Goal: Information Seeking & Learning: Check status

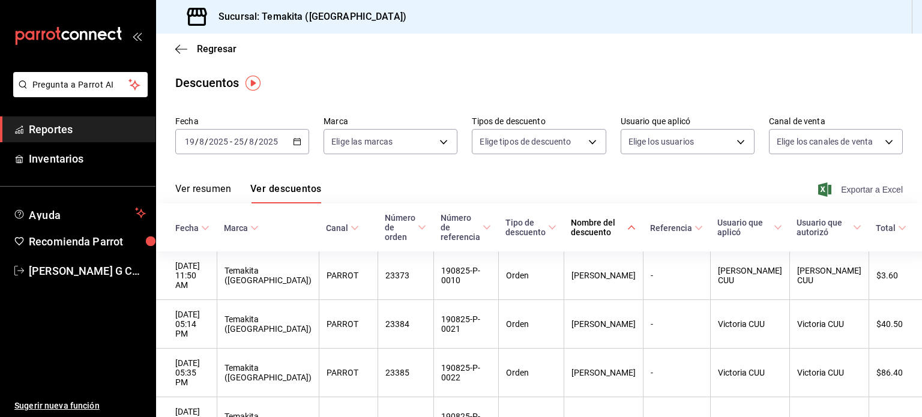
click at [858, 193] on span "Exportar a Excel" at bounding box center [862, 190] width 82 height 14
click at [306, 136] on div "[DATE] [DATE] - [DATE] [DATE]" at bounding box center [242, 141] width 134 height 25
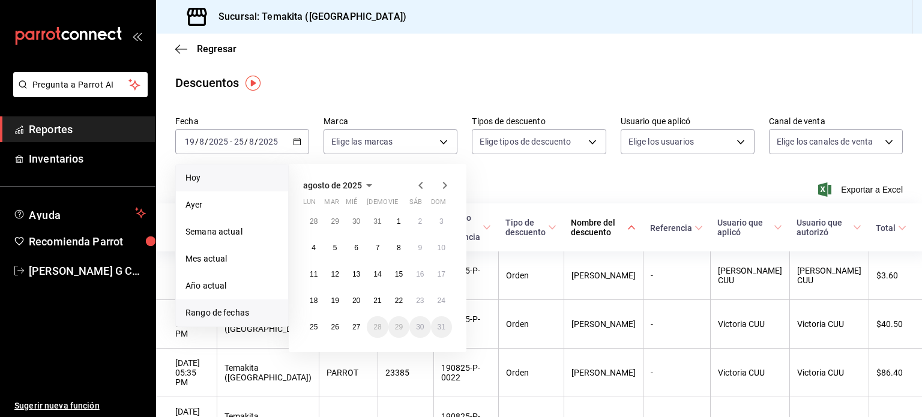
click at [207, 184] on li "Hoy" at bounding box center [232, 178] width 112 height 27
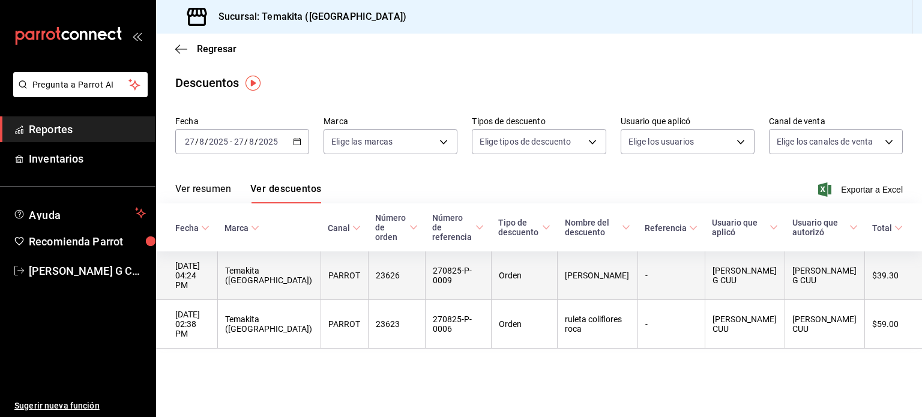
click at [635, 261] on th "[PERSON_NAME]" at bounding box center [598, 276] width 80 height 49
drag, startPoint x: 406, startPoint y: 264, endPoint x: 368, endPoint y: 264, distance: 37.8
click at [368, 264] on th "23626" at bounding box center [396, 276] width 57 height 49
copy th "23626"
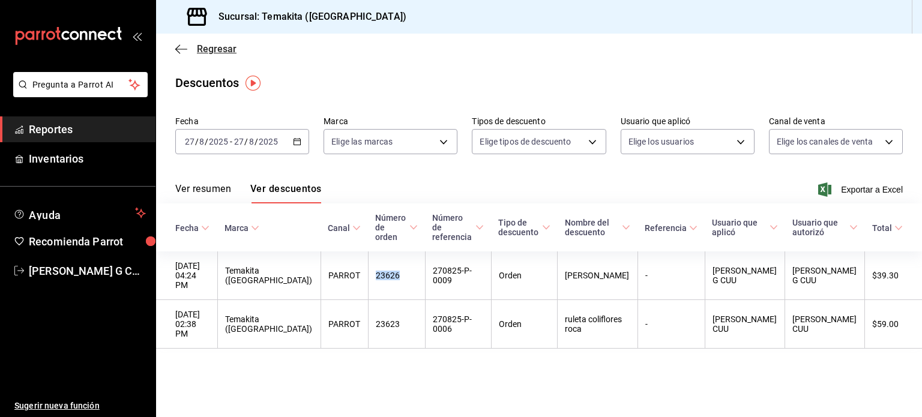
click at [183, 49] on icon "button" at bounding box center [181, 49] width 12 height 1
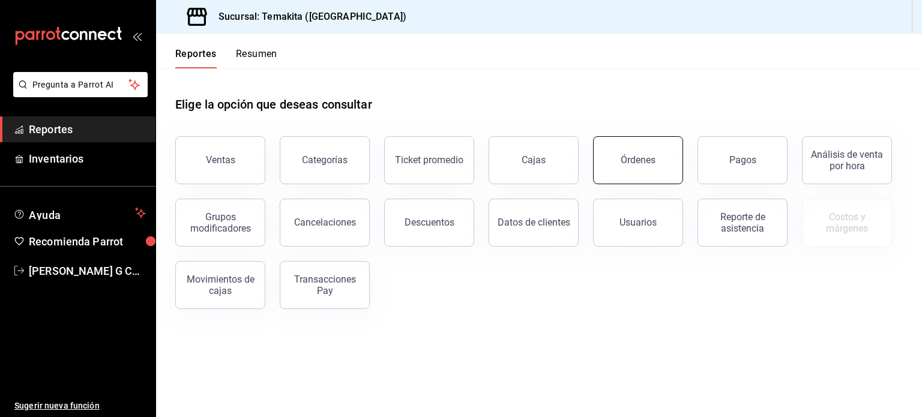
click at [638, 162] on div "Órdenes" at bounding box center [638, 159] width 35 height 11
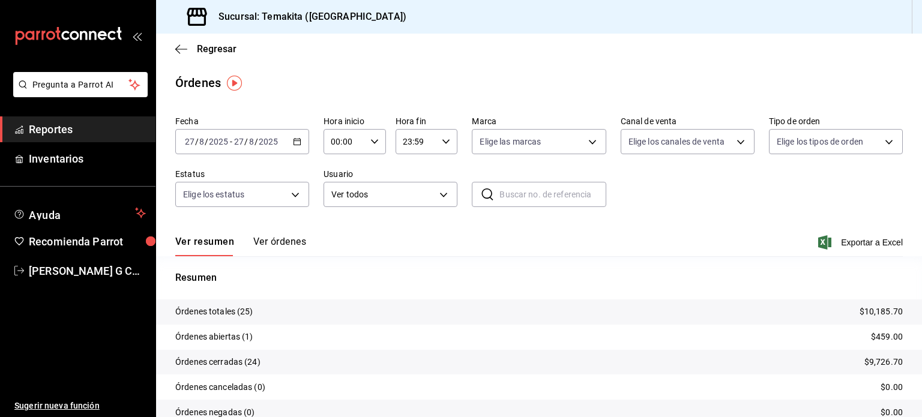
click at [281, 243] on button "Ver órdenes" at bounding box center [279, 246] width 53 height 20
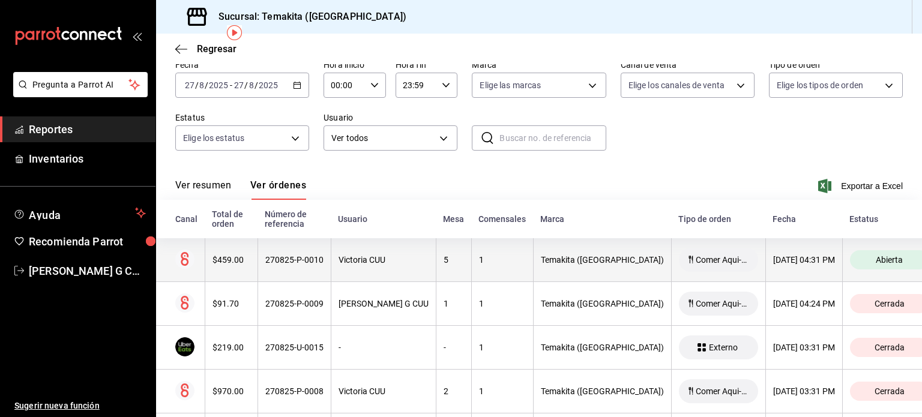
scroll to position [62, 0]
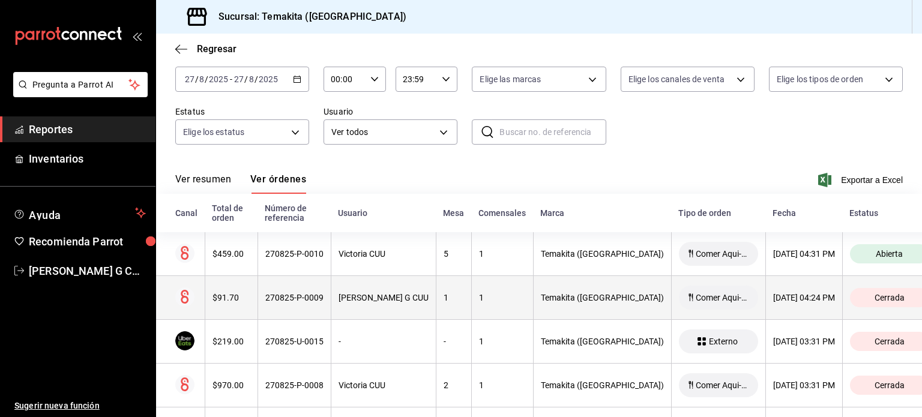
click at [402, 309] on th "[PERSON_NAME] G CUU" at bounding box center [383, 298] width 105 height 44
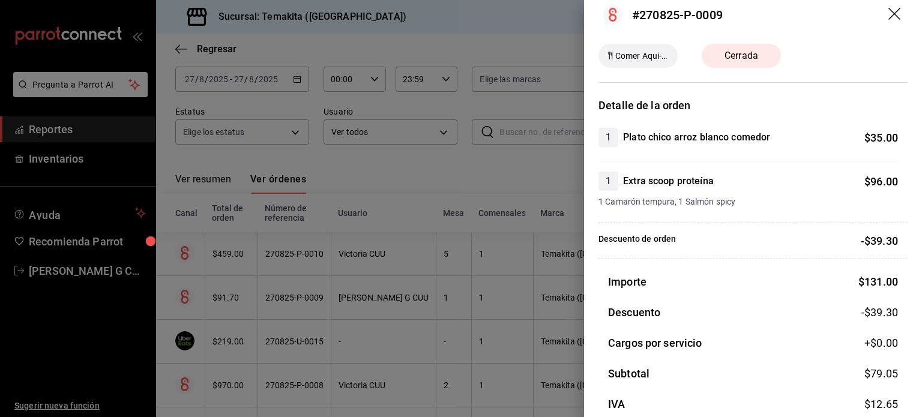
scroll to position [7, 0]
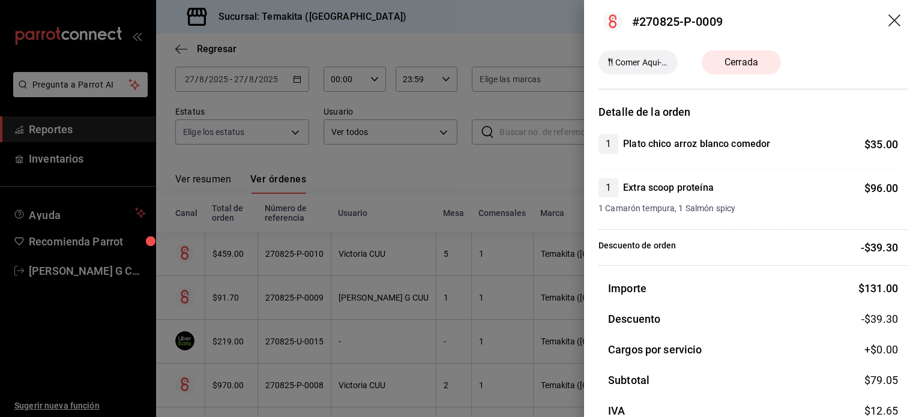
click at [483, 177] on div at bounding box center [461, 208] width 922 height 417
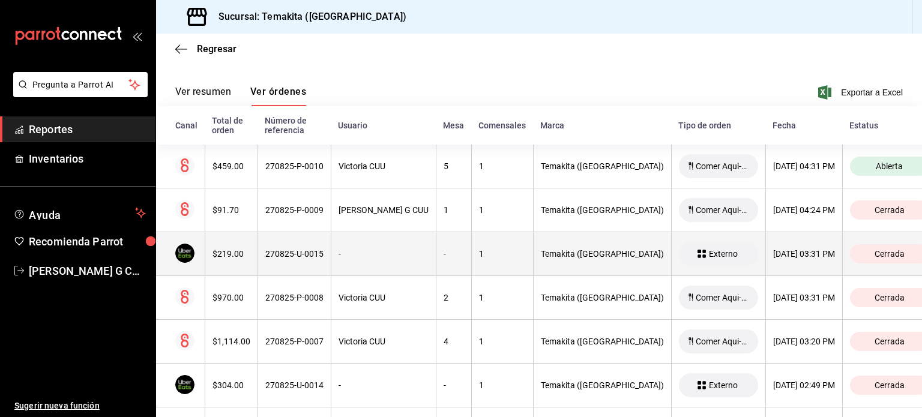
scroll to position [151, 0]
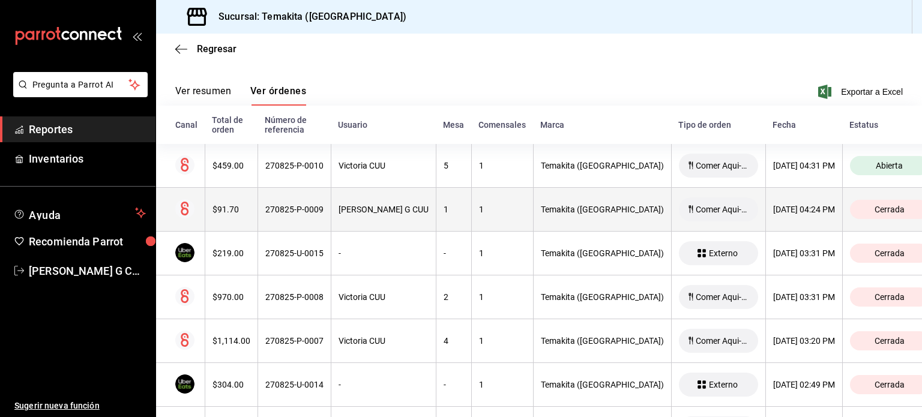
click at [386, 207] on div "[PERSON_NAME] G CUU" at bounding box center [384, 210] width 90 height 10
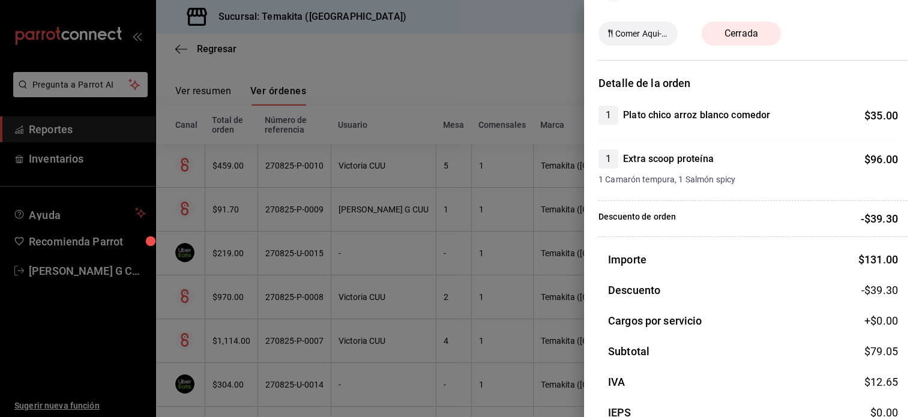
scroll to position [38, 0]
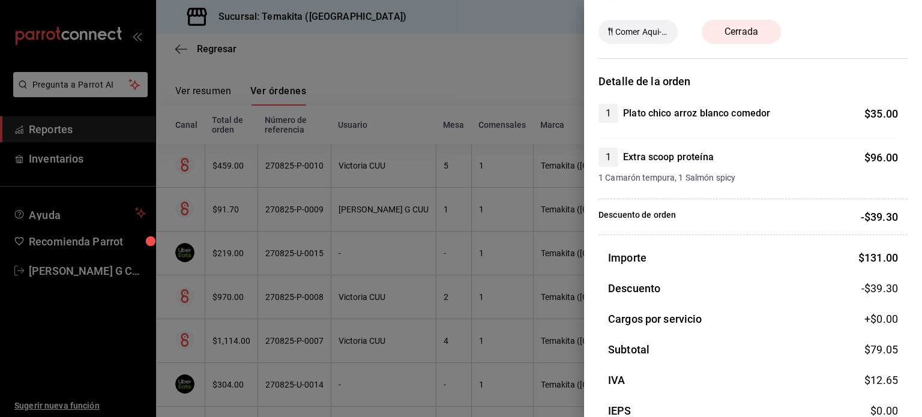
click at [469, 74] on div at bounding box center [461, 208] width 922 height 417
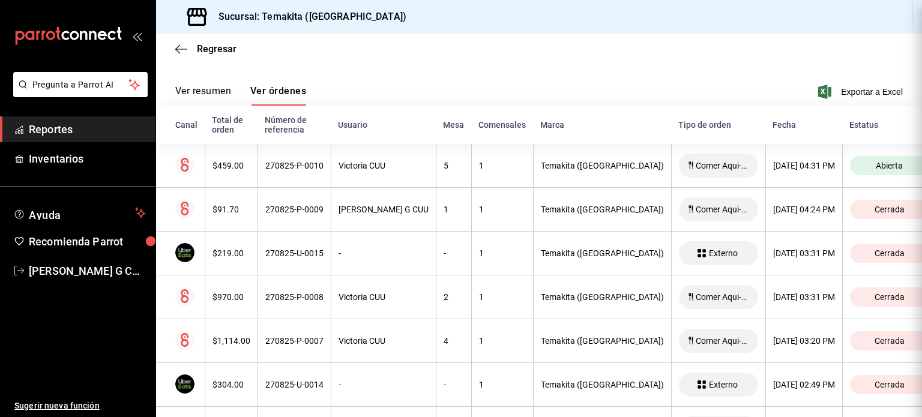
scroll to position [0, 0]
click at [202, 95] on button "Ver resumen" at bounding box center [203, 95] width 56 height 20
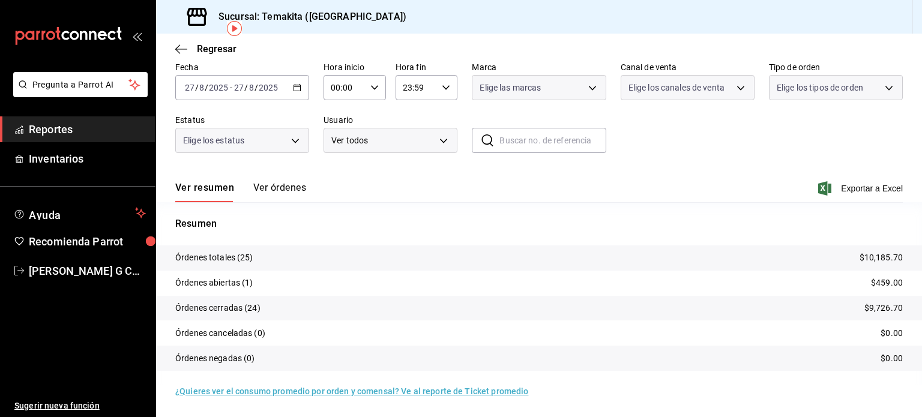
scroll to position [54, 0]
click at [184, 47] on icon "button" at bounding box center [181, 49] width 12 height 11
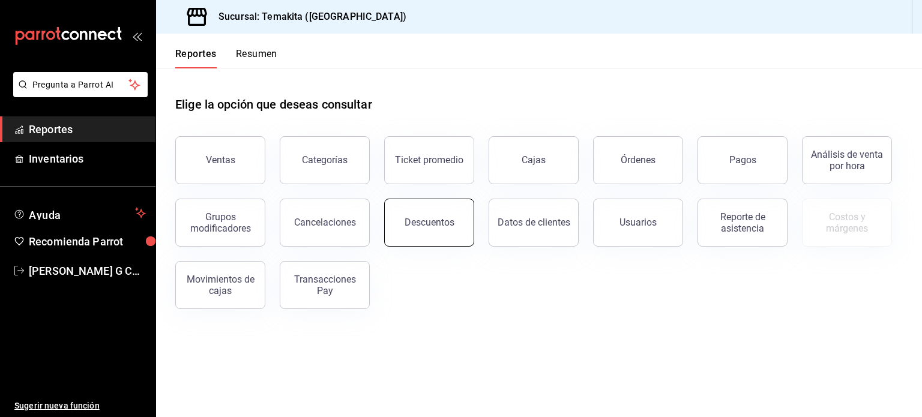
drag, startPoint x: 440, startPoint y: 225, endPoint x: 442, endPoint y: 232, distance: 7.6
click at [442, 232] on button "Descuentos" at bounding box center [429, 223] width 90 height 48
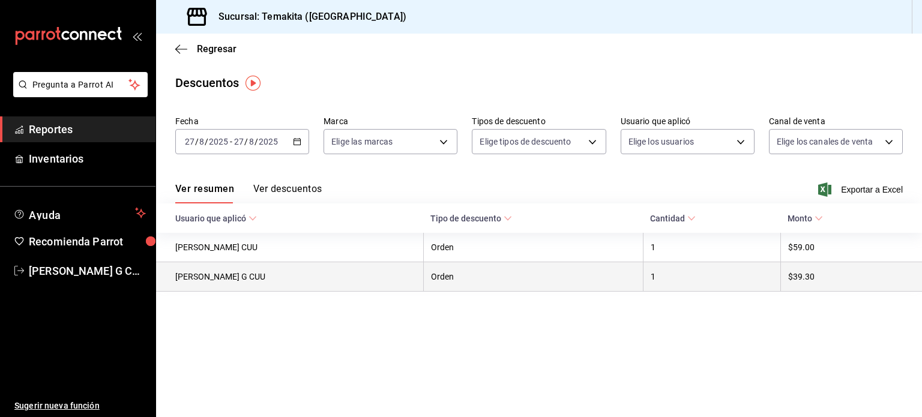
click at [478, 284] on th "Orden" at bounding box center [533, 276] width 220 height 29
click at [425, 283] on th "Orden" at bounding box center [533, 276] width 220 height 29
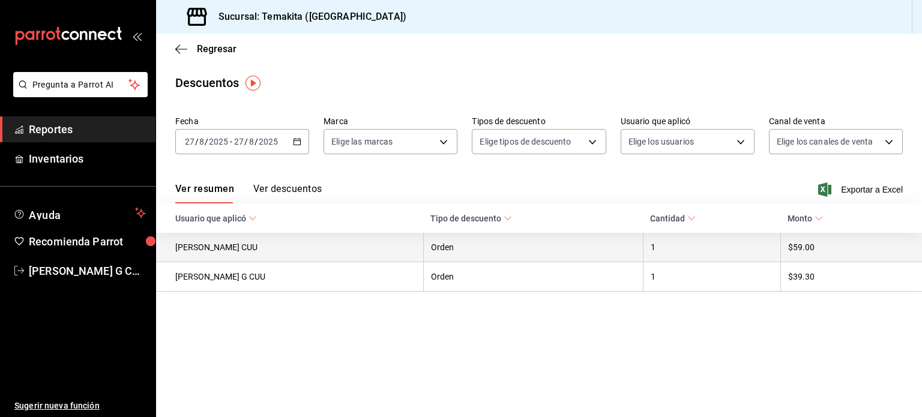
click at [784, 252] on th "$59.00" at bounding box center [852, 247] width 142 height 29
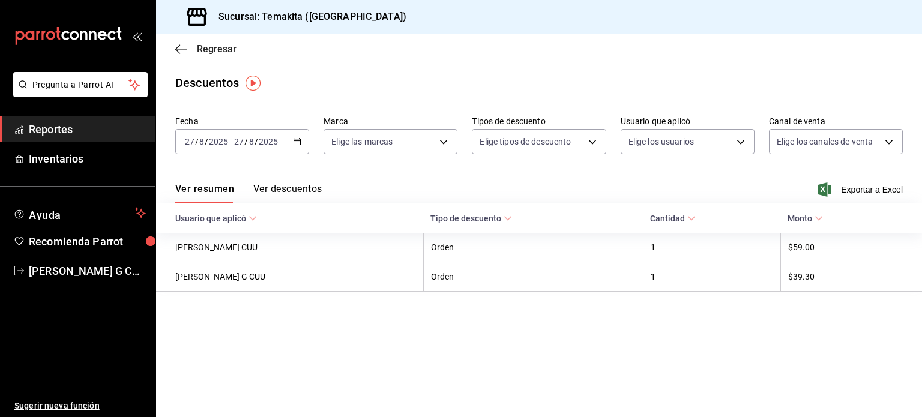
click at [178, 49] on icon "button" at bounding box center [181, 49] width 12 height 11
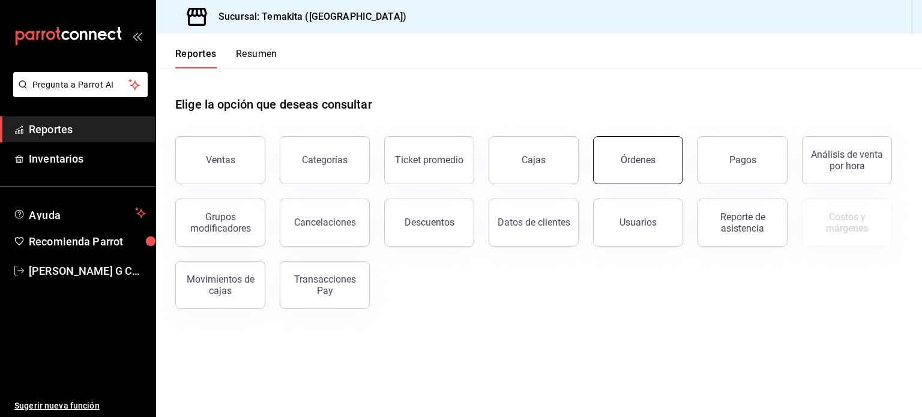
click at [652, 163] on div "Órdenes" at bounding box center [638, 159] width 35 height 11
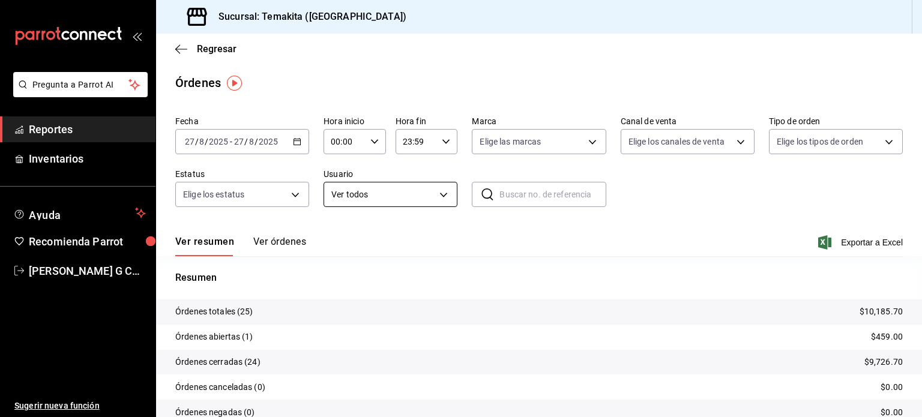
click at [375, 206] on body "Pregunta a Parrot AI Reportes Inventarios Ayuda Recomienda Parrot [PERSON_NAME]…" at bounding box center [461, 208] width 922 height 417
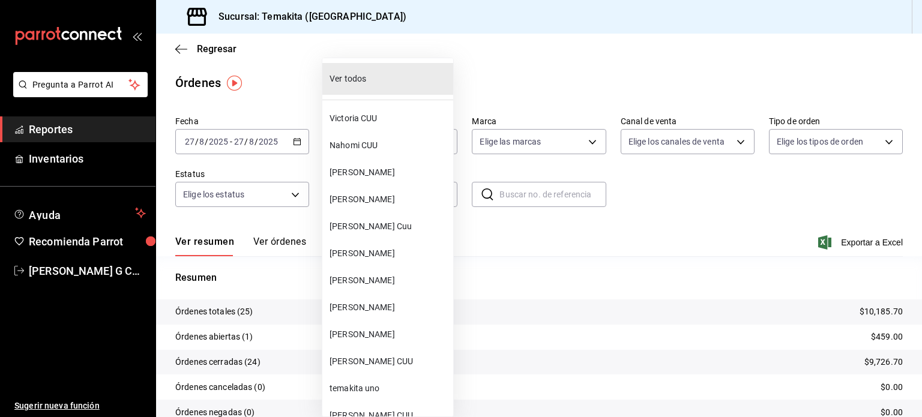
click at [557, 193] on div at bounding box center [461, 208] width 922 height 417
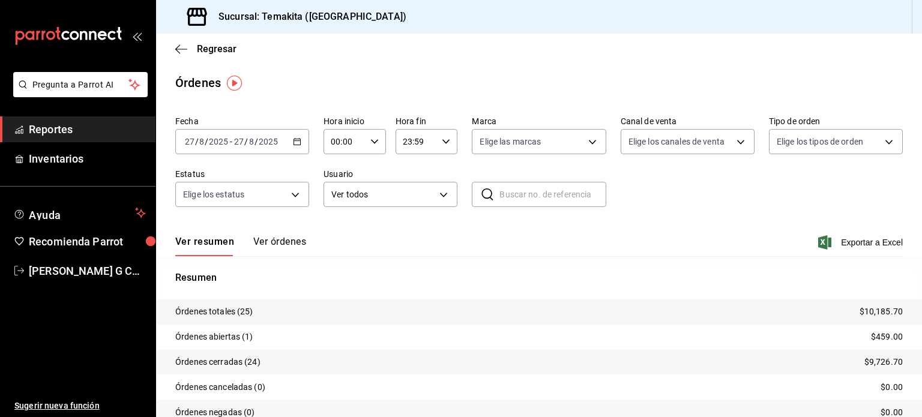
click at [519, 194] on input "text" at bounding box center [553, 195] width 106 height 24
paste input "23626"
type input "23626"
click at [480, 196] on icon at bounding box center [487, 194] width 14 height 14
click at [622, 186] on div "Fecha [DATE] [DATE] - [DATE] [DATE] Hora inicio 00:00 Hora inicio Hora fin 23:5…" at bounding box center [539, 166] width 728 height 110
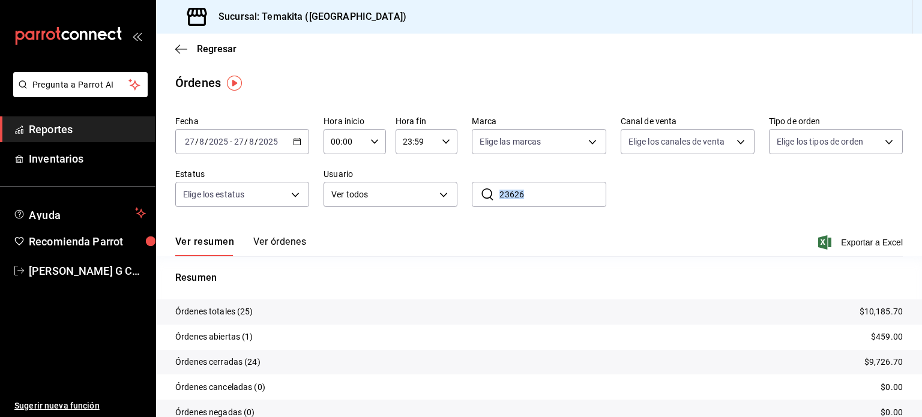
click at [622, 186] on div "Fecha [DATE] [DATE] - [DATE] [DATE] Hora inicio 00:00 Hora inicio Hora fin 23:5…" at bounding box center [539, 166] width 728 height 110
click at [566, 186] on input "23626" at bounding box center [553, 195] width 106 height 24
click at [428, 175] on label "Usuario" at bounding box center [391, 174] width 134 height 8
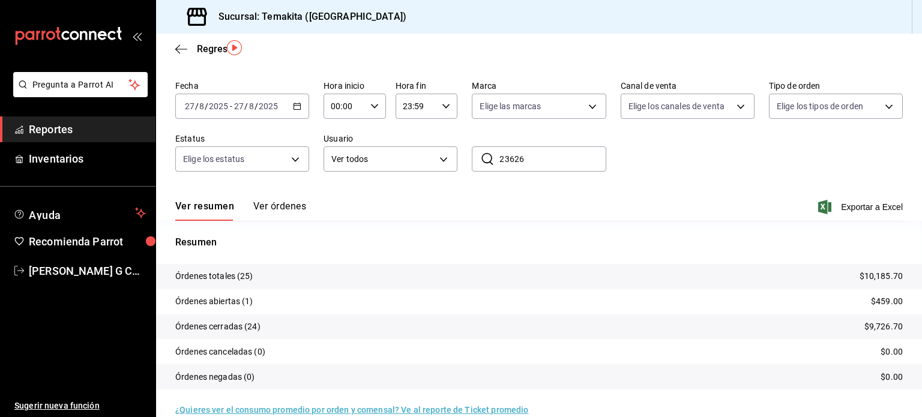
click at [287, 199] on div "Ver resumen Ver órdenes Exportar a Excel" at bounding box center [539, 203] width 728 height 35
click at [267, 209] on button "Ver órdenes" at bounding box center [279, 211] width 53 height 20
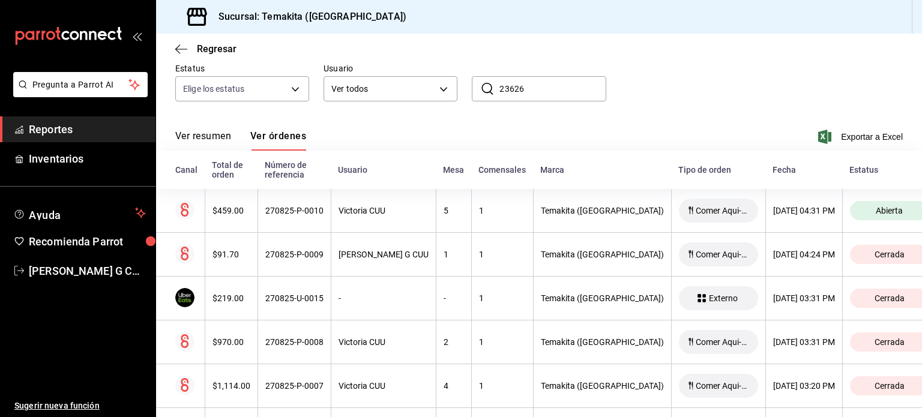
scroll to position [108, 0]
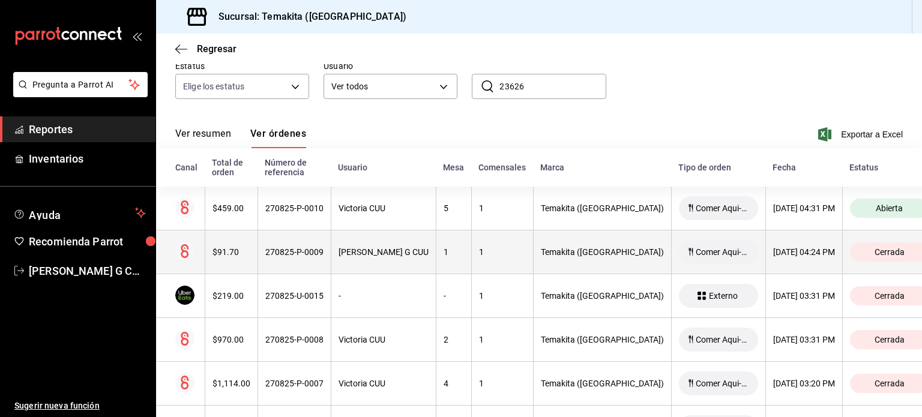
click at [366, 259] on th "[PERSON_NAME] G CUU" at bounding box center [383, 253] width 105 height 44
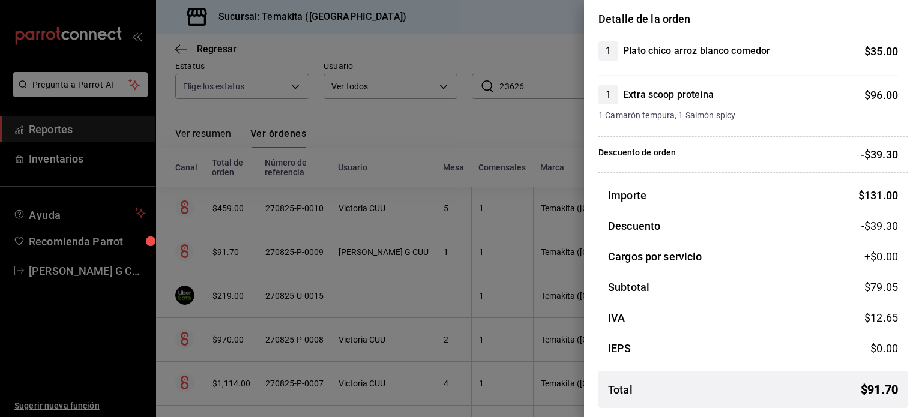
scroll to position [92, 0]
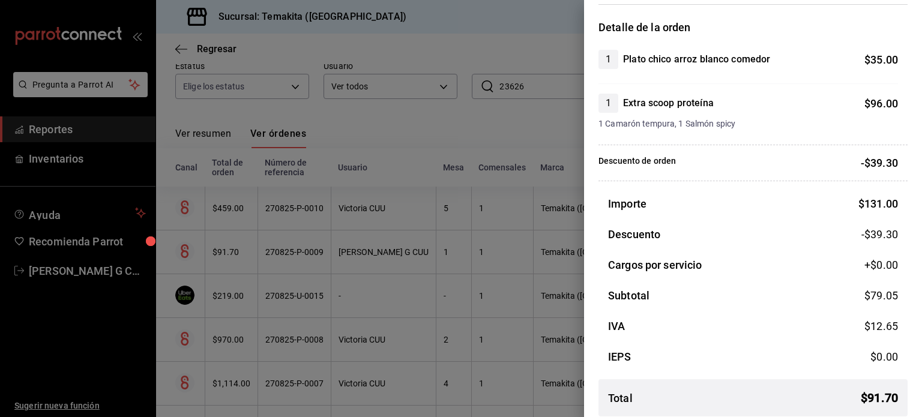
click at [424, 113] on div at bounding box center [461, 208] width 922 height 417
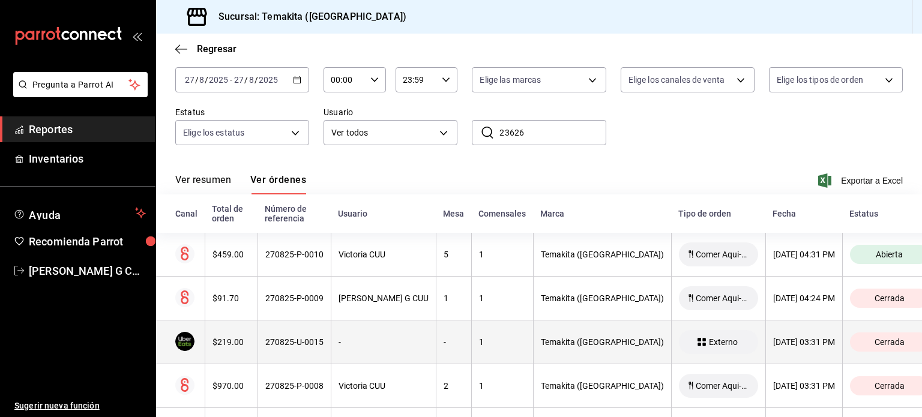
scroll to position [60, 0]
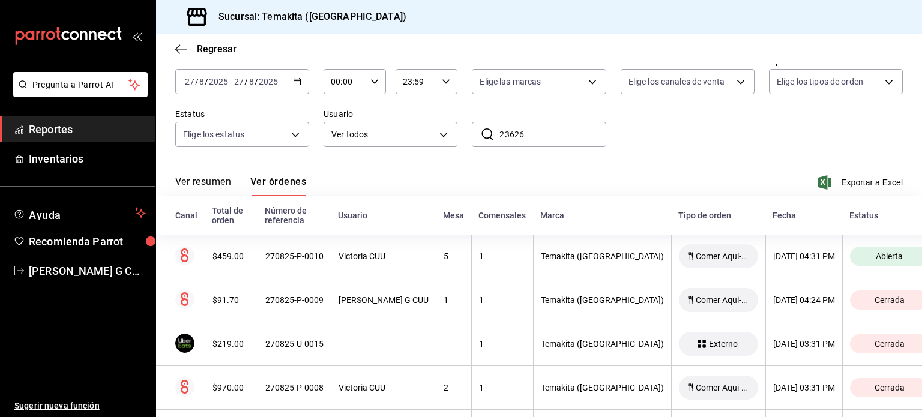
click at [404, 170] on div "Ver resumen Ver órdenes Exportar a Excel" at bounding box center [539, 179] width 728 height 35
click at [442, 140] on body "Pregunta a Parrot AI Reportes Inventarios Ayuda Recomienda Parrot [PERSON_NAME]…" at bounding box center [461, 208] width 922 height 417
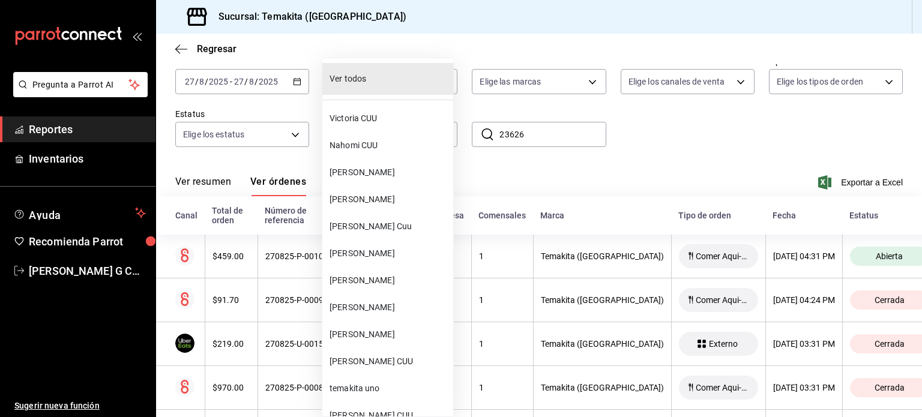
click at [514, 172] on div at bounding box center [461, 208] width 922 height 417
click at [434, 132] on body "Pregunta a Parrot AI Reportes Inventarios Ayuda Recomienda Parrot [PERSON_NAME]…" at bounding box center [461, 208] width 922 height 417
click at [509, 179] on div at bounding box center [461, 208] width 922 height 417
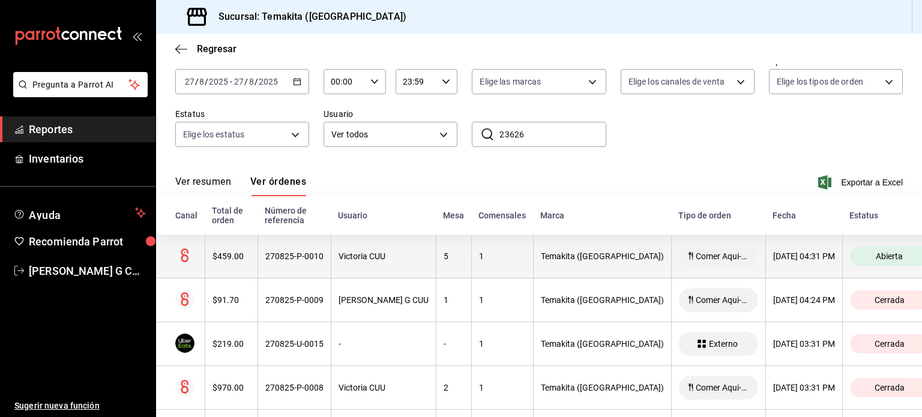
click at [444, 258] on div "5" at bounding box center [454, 257] width 20 height 10
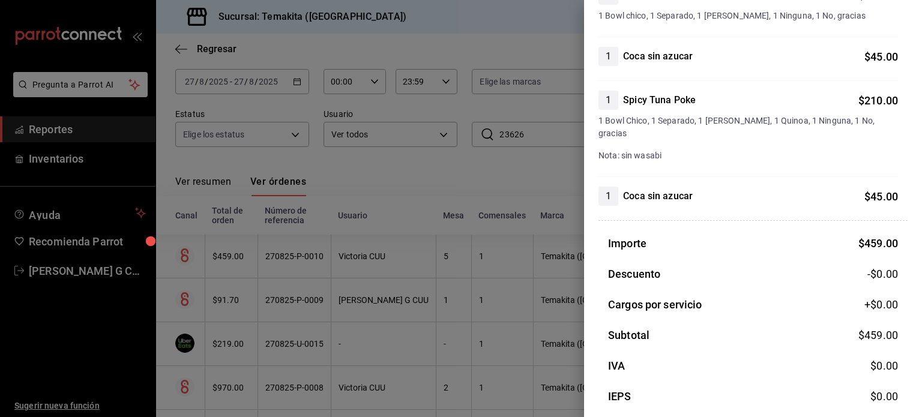
scroll to position [192, 0]
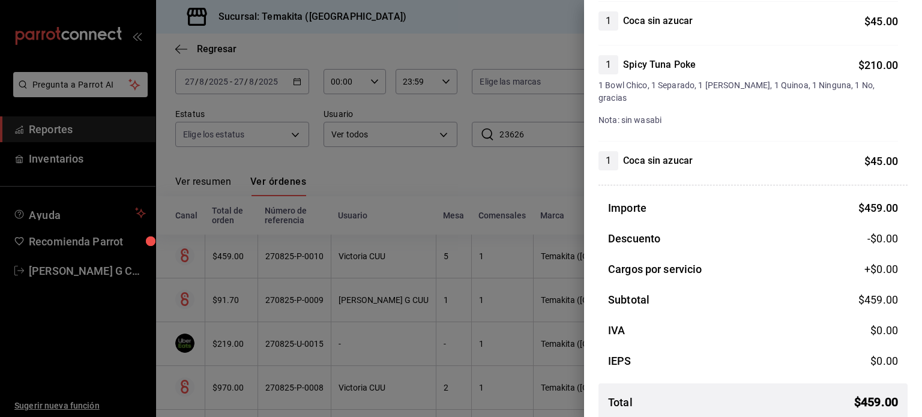
click at [393, 60] on div at bounding box center [461, 208] width 922 height 417
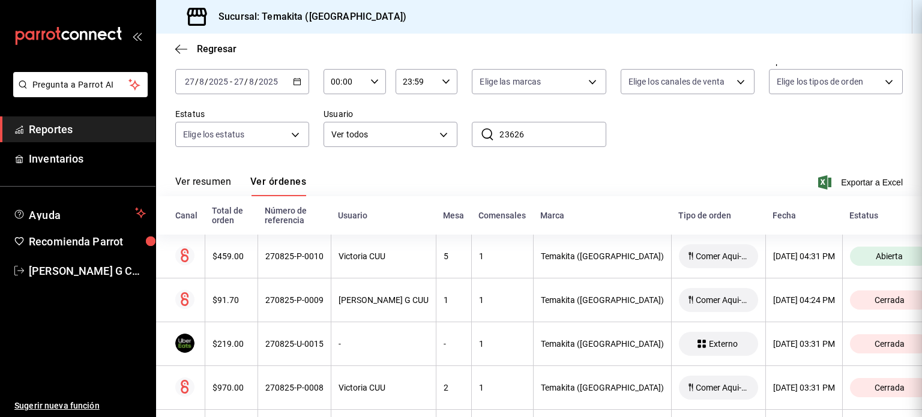
scroll to position [0, 0]
click at [326, 183] on div "Ver resumen Ver órdenes Exportar a Excel" at bounding box center [539, 179] width 728 height 35
click at [197, 184] on button "Ver resumen" at bounding box center [203, 186] width 56 height 20
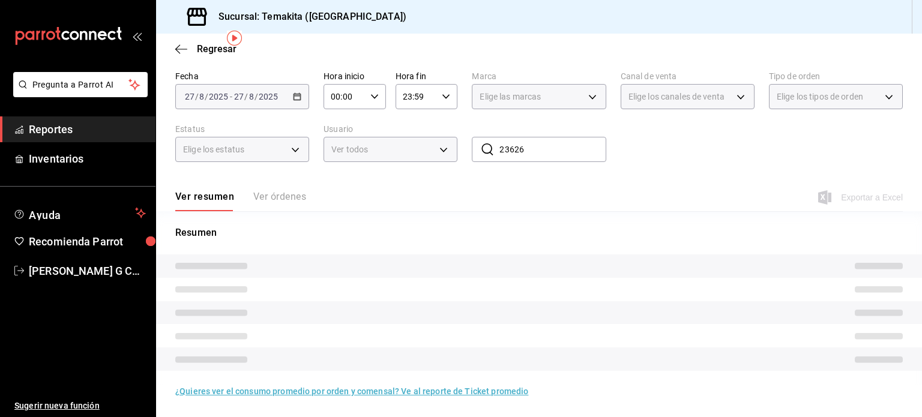
scroll to position [54, 0]
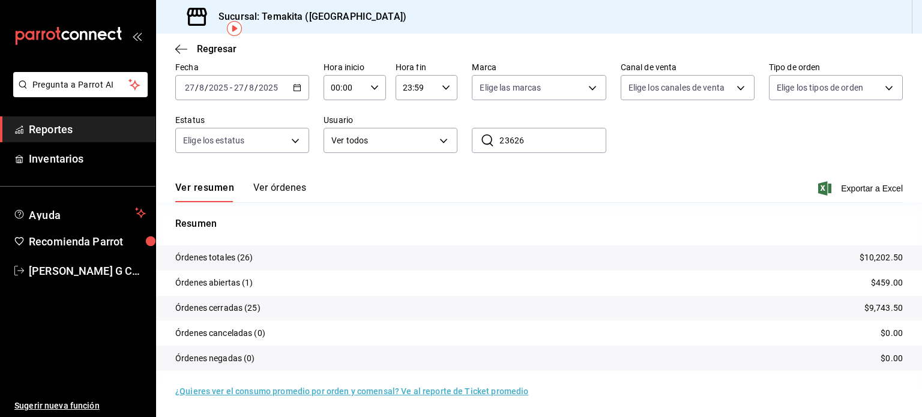
click at [219, 256] on p "Órdenes totales (26)" at bounding box center [214, 258] width 78 height 13
click at [245, 279] on p "Órdenes abiertas (1)" at bounding box center [214, 283] width 78 height 13
click at [268, 303] on tr "Órdenes cerradas (25) $9,743.50" at bounding box center [539, 308] width 766 height 25
click at [255, 310] on p "Órdenes cerradas (25)" at bounding box center [217, 308] width 85 height 13
